Goal: Task Accomplishment & Management: Manage account settings

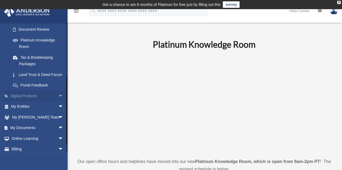
scroll to position [108, 0]
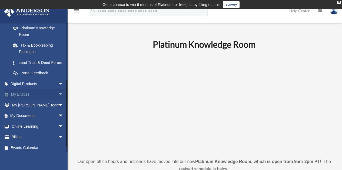
click at [58, 100] on span "arrow_drop_down" at bounding box center [63, 94] width 11 height 11
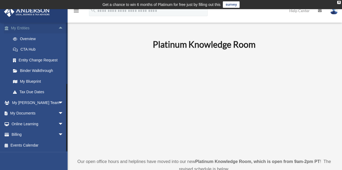
scroll to position [181, 0]
click at [58, 113] on span "arrow_drop_down" at bounding box center [63, 113] width 11 height 11
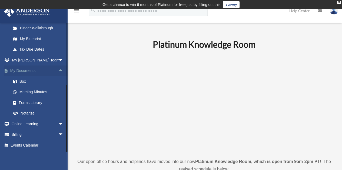
scroll to position [27, 0]
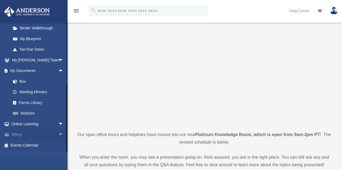
click at [58, 136] on span "arrow_drop_down" at bounding box center [63, 135] width 11 height 11
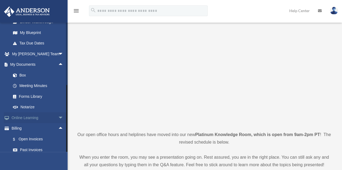
scroll to position [255, 0]
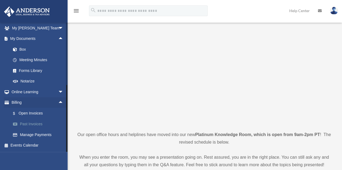
click at [31, 122] on link "Past Invoices" at bounding box center [40, 124] width 64 height 11
click at [38, 126] on link "Past Invoices" at bounding box center [40, 124] width 64 height 11
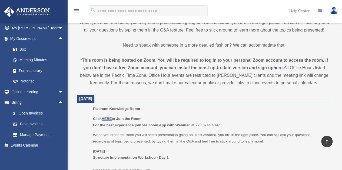
scroll to position [27, 0]
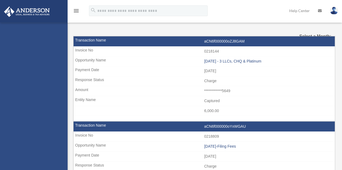
select select
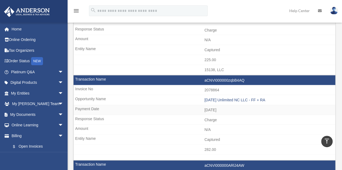
scroll to position [621, 0]
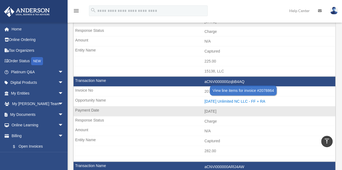
click at [232, 99] on div "[DATE] Unlimited NC LLC - FF + RA" at bounding box center [268, 101] width 128 height 5
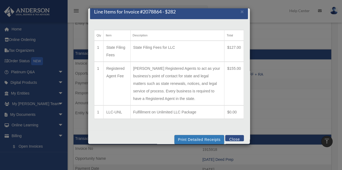
scroll to position [11, 0]
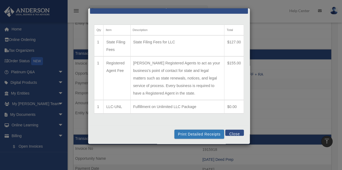
click at [233, 133] on button "Close" at bounding box center [234, 133] width 19 height 6
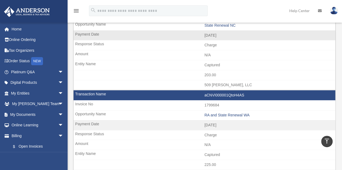
scroll to position [270, 0]
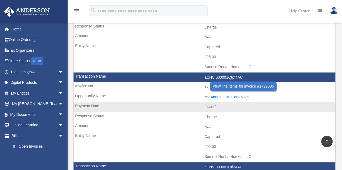
click at [241, 95] on div "NV Annual List, Corp Nom" at bounding box center [268, 97] width 128 height 5
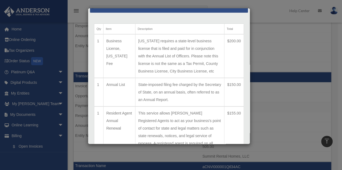
scroll to position [0, 0]
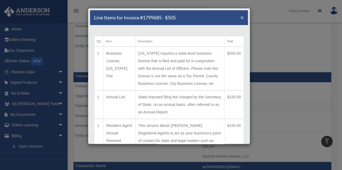
click at [240, 18] on span "×" at bounding box center [242, 17] width 4 height 6
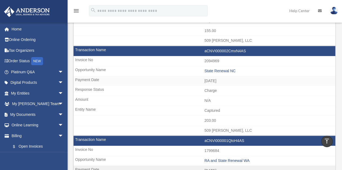
scroll to position [108, 0]
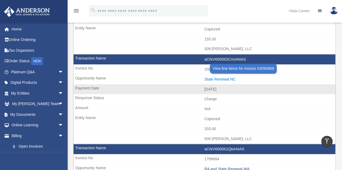
click at [227, 77] on div "State Renewal NC" at bounding box center [268, 79] width 128 height 5
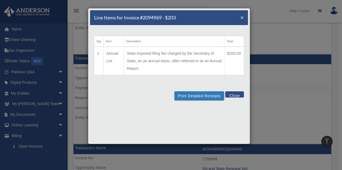
click at [243, 19] on span "×" at bounding box center [242, 17] width 4 height 6
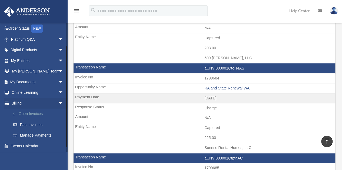
scroll to position [33, 0]
click at [38, 114] on link "$ Open Invoices" at bounding box center [40, 114] width 64 height 11
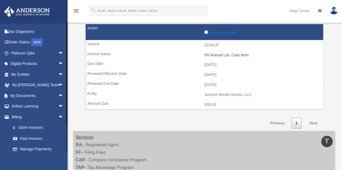
scroll to position [33, 0]
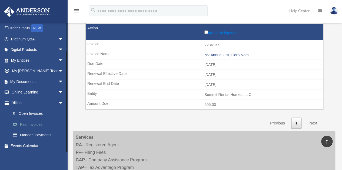
click at [33, 127] on link "Past Invoices" at bounding box center [40, 124] width 64 height 11
click at [32, 124] on link "Past Invoices" at bounding box center [40, 124] width 64 height 11
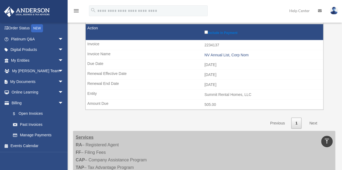
scroll to position [567, 0]
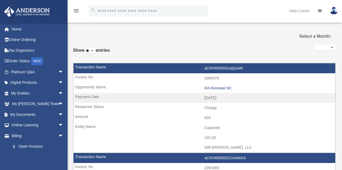
select select
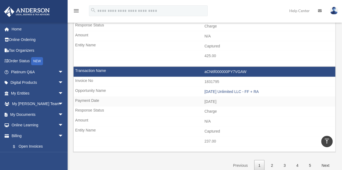
scroll to position [810, 0]
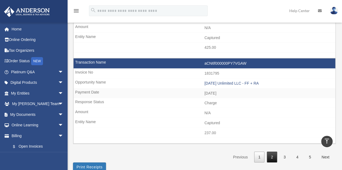
click at [273, 152] on link "2" at bounding box center [272, 157] width 10 height 11
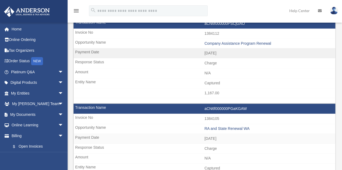
scroll to position [0, 0]
